Goal: Task Accomplishment & Management: Use online tool/utility

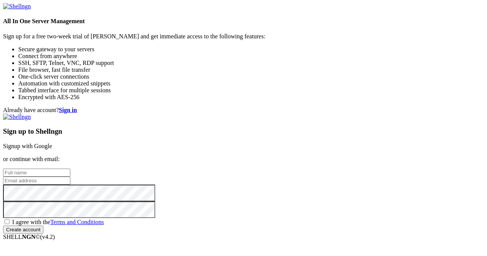
scroll to position [38, 0]
click at [70, 169] on input "text" at bounding box center [36, 173] width 67 height 8
paste input "[EMAIL_ADDRESS][DOMAIN_NAME]"
type input "[EMAIL_ADDRESS][DOMAIN_NAME]"
click at [70, 177] on input "email" at bounding box center [36, 181] width 67 height 8
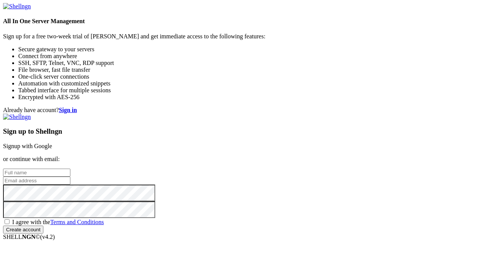
paste input "[EMAIL_ADDRESS][DOMAIN_NAME]"
type input "[EMAIL_ADDRESS][DOMAIN_NAME]"
click at [70, 169] on input "text" at bounding box center [36, 173] width 67 height 8
click at [70, 169] on input "babos" at bounding box center [36, 173] width 67 height 8
type input "babo"
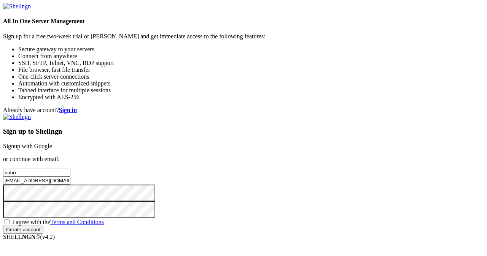
click at [104, 219] on span "I agree with the Terms and Conditions" at bounding box center [58, 222] width 92 height 6
click at [10, 220] on input "I agree with the Terms and Conditions" at bounding box center [7, 222] width 5 height 5
checkbox input "true"
click at [43, 226] on input "Create account" at bounding box center [23, 230] width 40 height 8
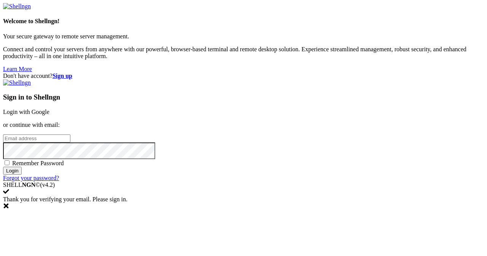
click at [70, 135] on input "email" at bounding box center [36, 139] width 67 height 8
paste input "[EMAIL_ADDRESS][DOMAIN_NAME]"
type input "[EMAIL_ADDRESS][DOMAIN_NAME]"
click at [22, 175] on input "Login" at bounding box center [12, 171] width 19 height 8
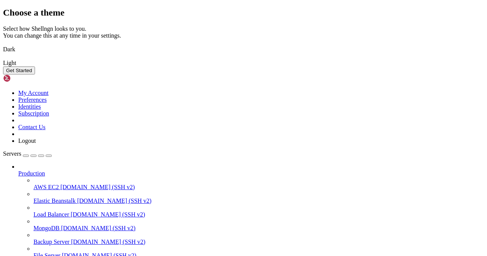
click at [3, 45] on img at bounding box center [3, 45] width 0 height 0
click at [3, 58] on img at bounding box center [3, 58] width 0 height 0
click at [35, 75] on button "Get Started" at bounding box center [19, 71] width 32 height 8
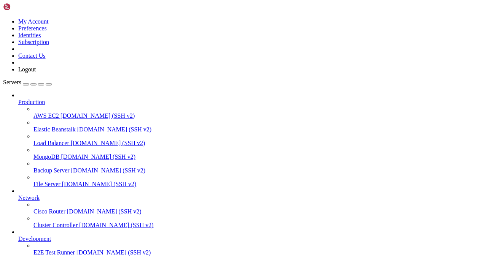
drag, startPoint x: 98, startPoint y: 159, endPoint x: 99, endPoint y: 173, distance: 13.7
drag, startPoint x: 95, startPoint y: 173, endPoint x: 96, endPoint y: 180, distance: 7.3
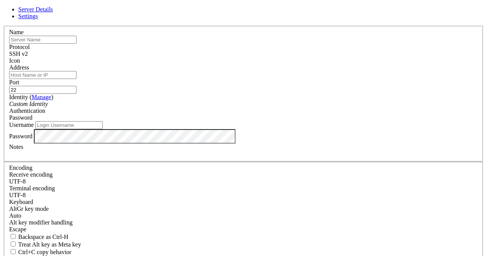
click at [290, 57] on div "SSH v2" at bounding box center [243, 54] width 469 height 7
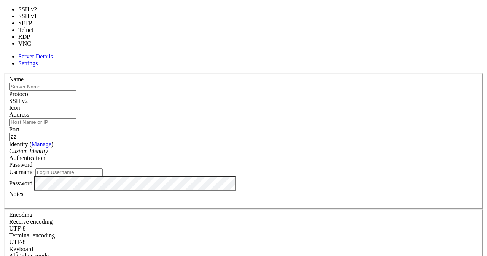
type input "3389"
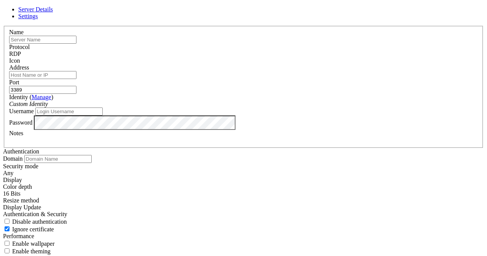
click at [76, 44] on input "text" at bounding box center [42, 40] width 67 height 8
click at [76, 44] on input "t1" at bounding box center [42, 40] width 67 height 8
paste input "[TECHNICAL_ID]"
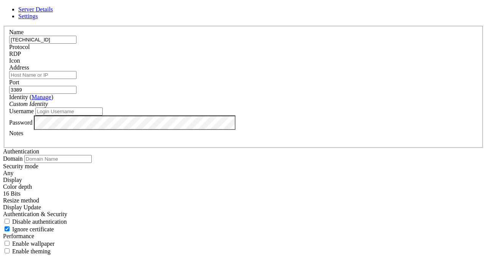
type input "[TECHNICAL_ID]"
click at [76, 79] on input "Address" at bounding box center [42, 75] width 67 height 8
paste input "[TECHNICAL_ID]"
type input "[TECHNICAL_ID]"
click at [239, 108] on div "Custom Identity" at bounding box center [243, 104] width 469 height 7
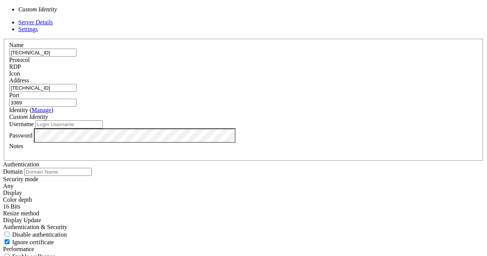
click at [239, 114] on div "Custom Identity" at bounding box center [243, 117] width 469 height 7
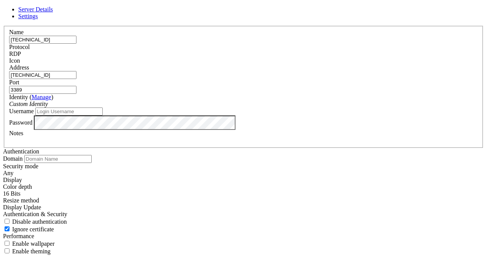
click at [103, 116] on input "Username" at bounding box center [68, 112] width 67 height 8
paste input "Administrator"
type input "Administrator"
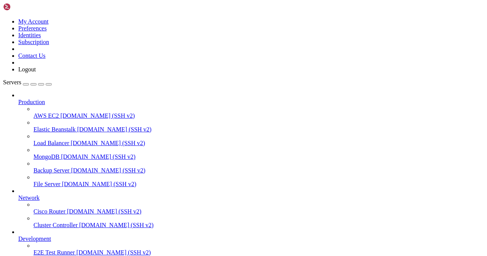
scroll to position [51, 0]
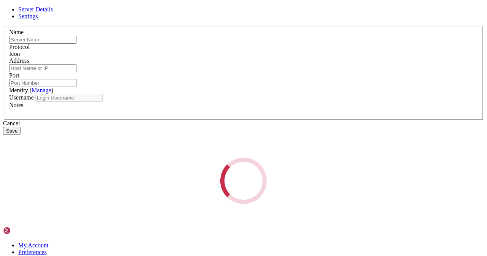
type input "[TECHNICAL_ID]"
type input "3389"
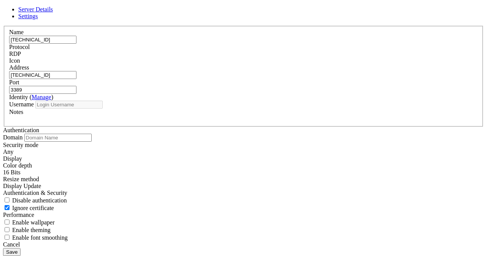
type input "Administrator"
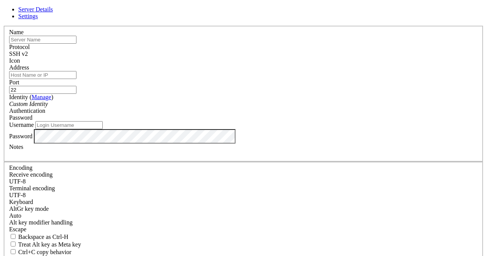
click at [76, 44] on input "text" at bounding box center [42, 40] width 67 height 8
paste input "[TECHNICAL_ID]"
type input "[TECHNICAL_ID]"
click at [76, 79] on input "Address" at bounding box center [42, 75] width 67 height 8
paste input "[TECHNICAL_ID]"
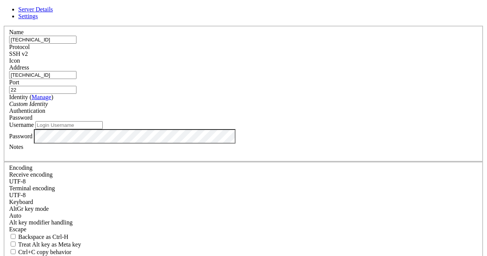
type input "[TECHNICAL_ID]"
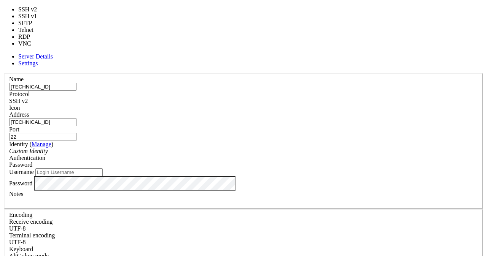
click at [289, 98] on div "SSH v2" at bounding box center [243, 101] width 469 height 7
type input "3389"
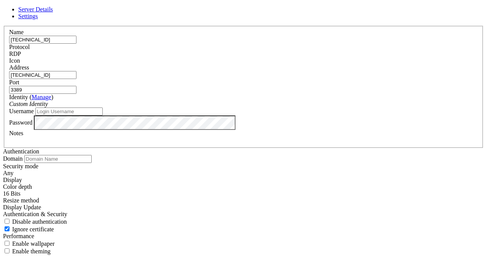
click at [103, 116] on input "Username" at bounding box center [68, 112] width 67 height 8
type input "admin"
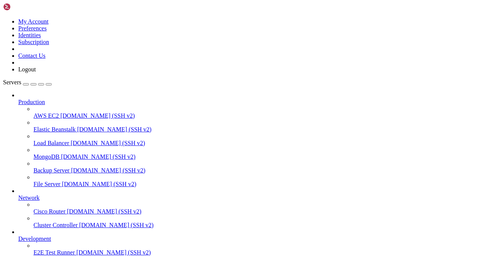
scroll to position [71, 0]
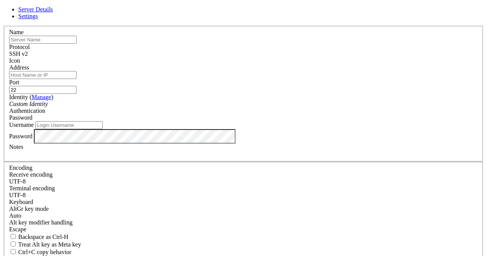
click at [76, 44] on input "text" at bounding box center [42, 40] width 67 height 8
paste input "[TECHNICAL_ID]"
type input "[TECHNICAL_ID]"
click at [76, 79] on input "Address" at bounding box center [42, 75] width 67 height 8
paste input "[TECHNICAL_ID]"
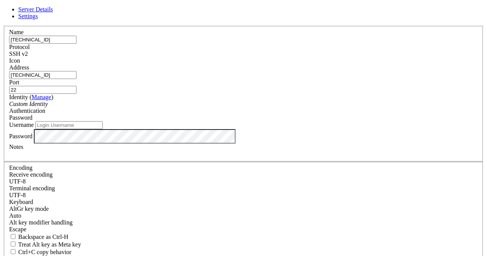
drag, startPoint x: 201, startPoint y: 85, endPoint x: 132, endPoint y: 84, distance: 68.9
click at [132, 84] on div "Name [TECHNICAL_ID] Protocol SSH v2 Icon Address [TECHNICAL_ID] ( Manage" at bounding box center [243, 166] width 481 height 280
type input "[TECHNICAL_ID]"
click at [103, 129] on input "Username" at bounding box center [68, 125] width 67 height 8
click at [210, 108] on div "Custom Identity" at bounding box center [243, 104] width 469 height 7
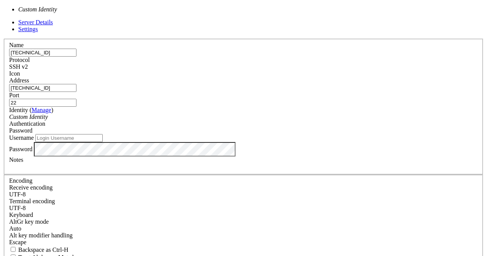
click at [28, 64] on span "SSH v2" at bounding box center [18, 67] width 19 height 6
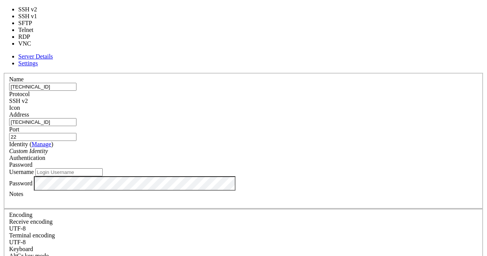
type input "3389"
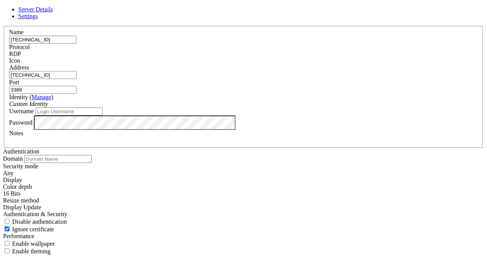
click at [103, 116] on input "Username" at bounding box center [68, 112] width 67 height 8
paste input "Admin"
type input "Admin"
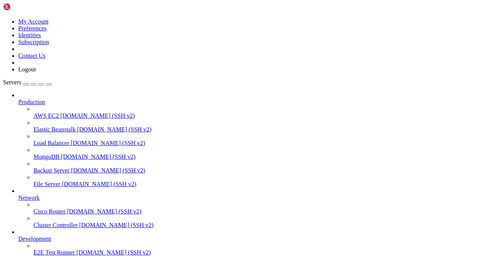
scroll to position [91, 0]
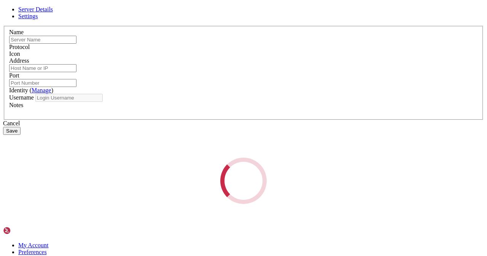
type input "[TECHNICAL_ID]"
type input "3389"
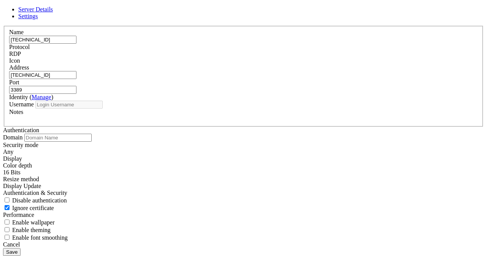
type input "Administrator"
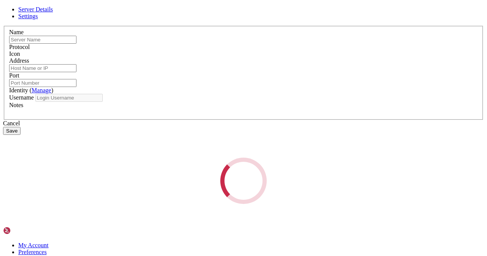
type input "[TECHNICAL_ID]"
type input "3389"
type input "Administrator"
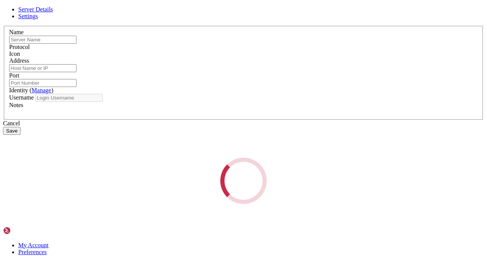
type input "[TECHNICAL_ID]"
type input "3389"
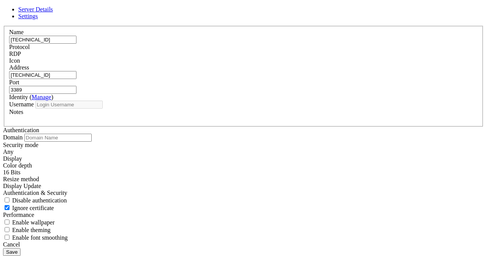
type input "Administrator"
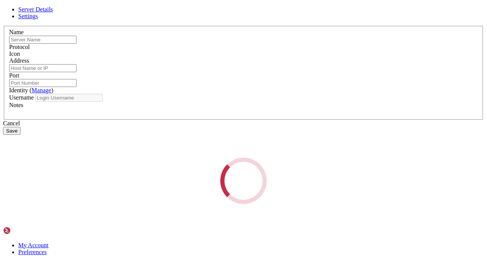
type input "[TECHNICAL_ID]"
type input "3389"
type input "Administrator"
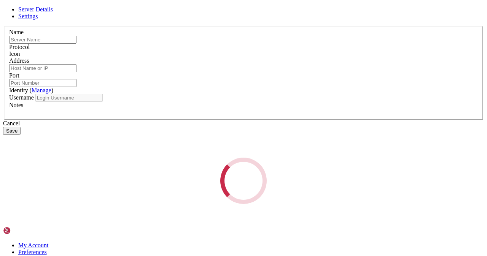
type input "[TECHNICAL_ID]"
type input "3389"
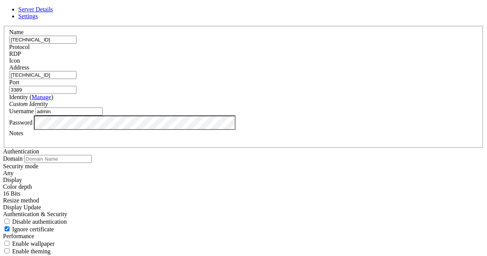
click at [103, 116] on input "admin" at bounding box center [68, 112] width 67 height 8
type input "Admin"
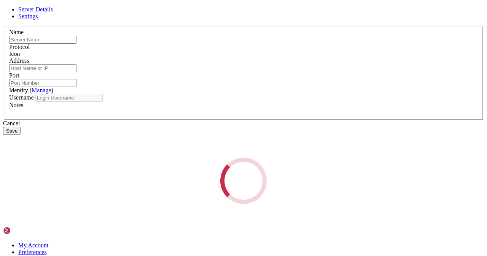
type input "[TECHNICAL_ID]"
type input "3389"
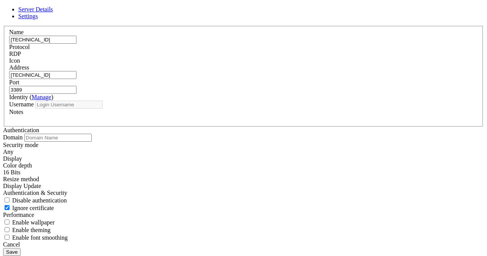
type input "Admin"
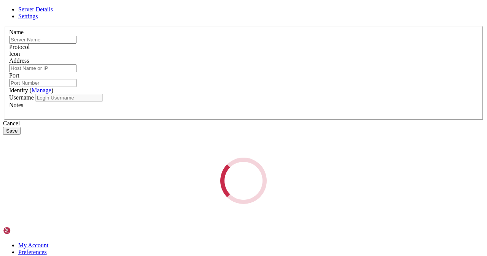
type input "[TECHNICAL_ID]"
type input "3389"
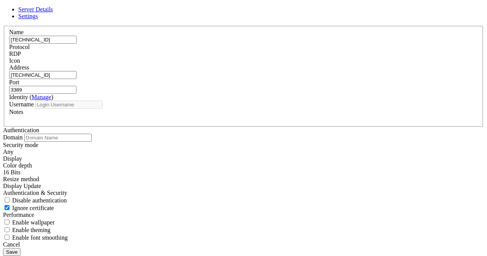
type input "Admin"
